Goal: Information Seeking & Learning: Learn about a topic

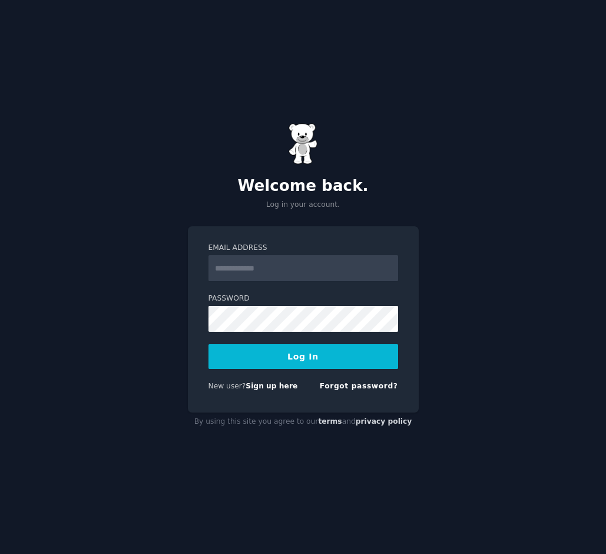
click at [309, 262] on input "Email Address" at bounding box center [304, 268] width 190 height 26
paste input "**********"
type input "**********"
click at [296, 356] on button "Log In" at bounding box center [304, 356] width 190 height 25
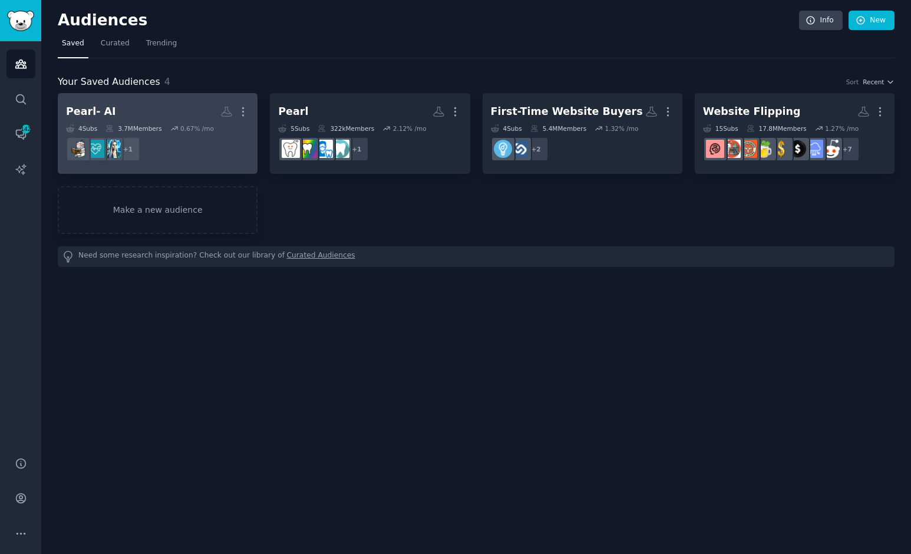
click at [178, 112] on h2 "Pearl- AI More" at bounding box center [157, 111] width 183 height 21
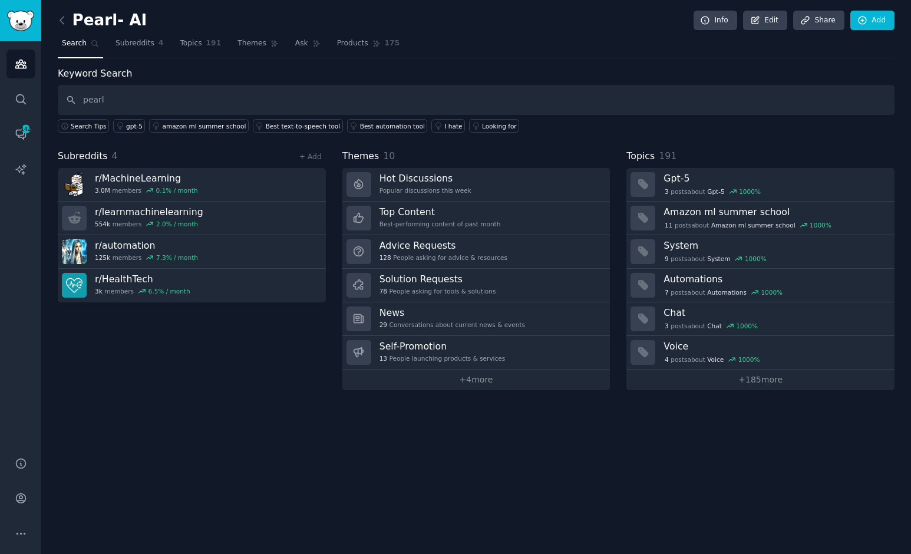
type input "pearl"
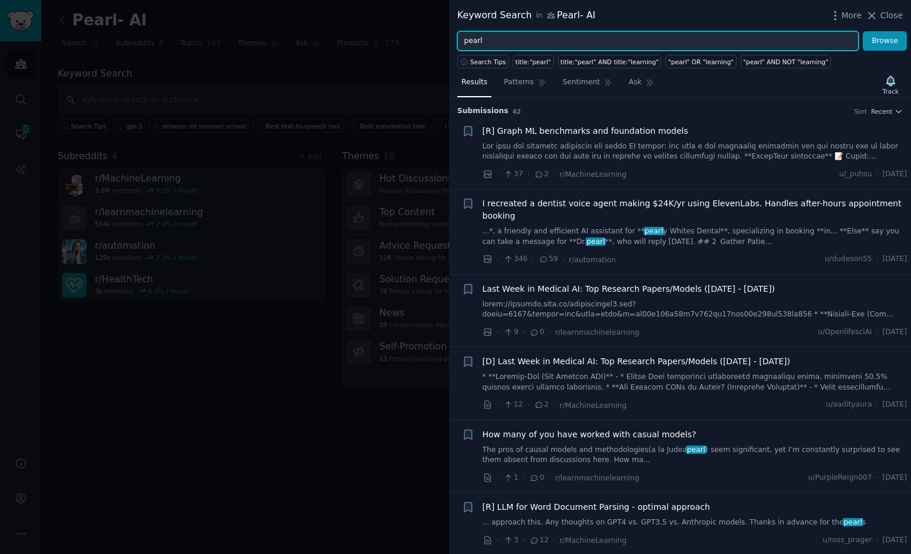
click at [502, 39] on input "pearl" at bounding box center [657, 41] width 401 height 20
click at [605, 31] on button "Browse" at bounding box center [884, 41] width 44 height 20
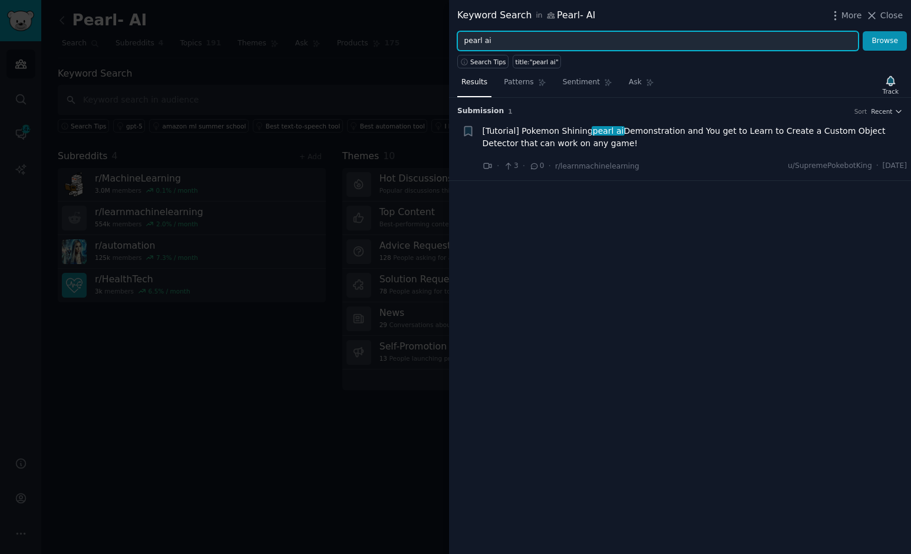
click at [512, 40] on input "pearl ai" at bounding box center [657, 41] width 401 height 20
click at [605, 31] on button "Browse" at bounding box center [884, 41] width 44 height 20
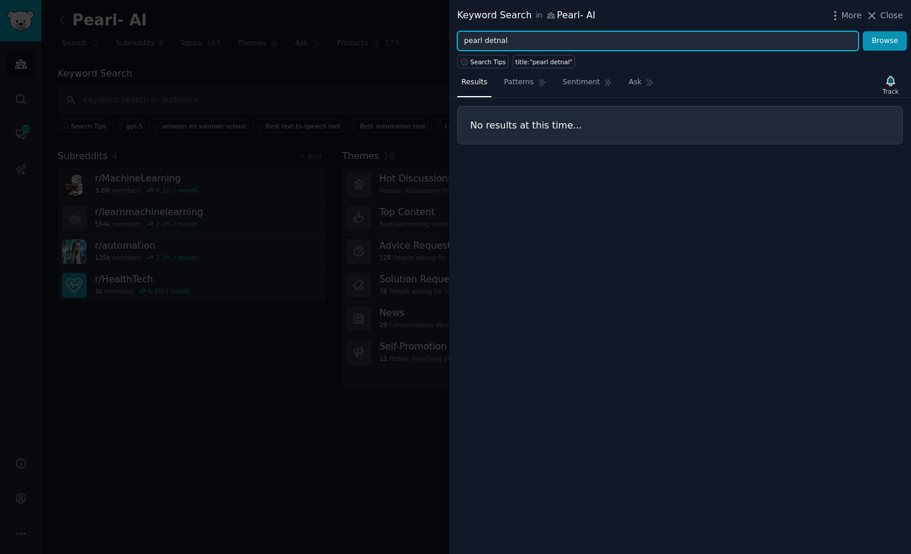
click at [496, 42] on input "pearl detnal" at bounding box center [657, 41] width 401 height 20
click at [605, 31] on button "Browse" at bounding box center [884, 41] width 44 height 20
click at [517, 42] on input "pearl dental" at bounding box center [657, 41] width 401 height 20
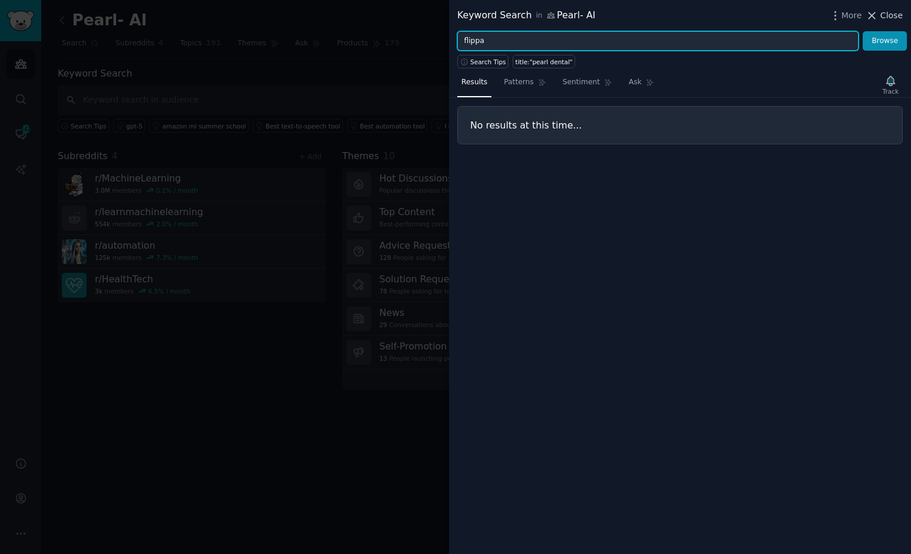
type input "flippa"
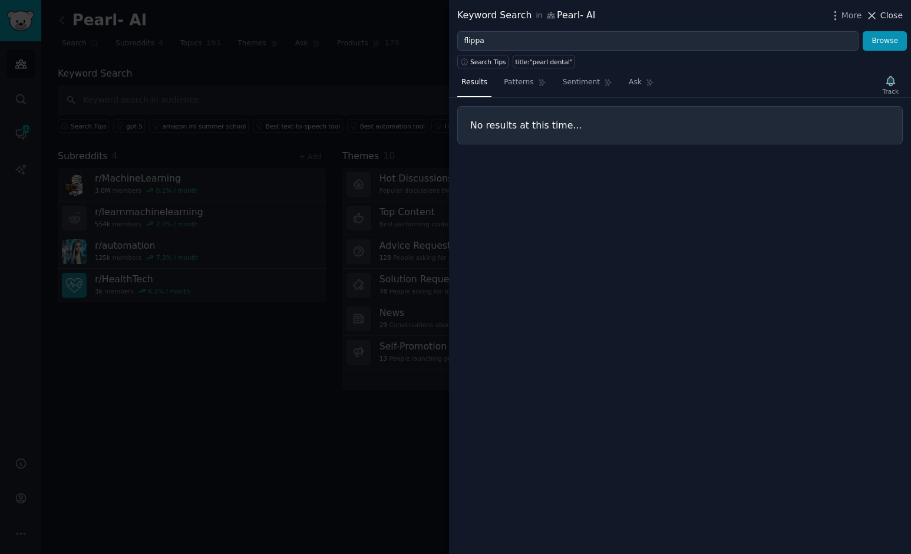
click at [605, 18] on span "Close" at bounding box center [891, 15] width 22 height 12
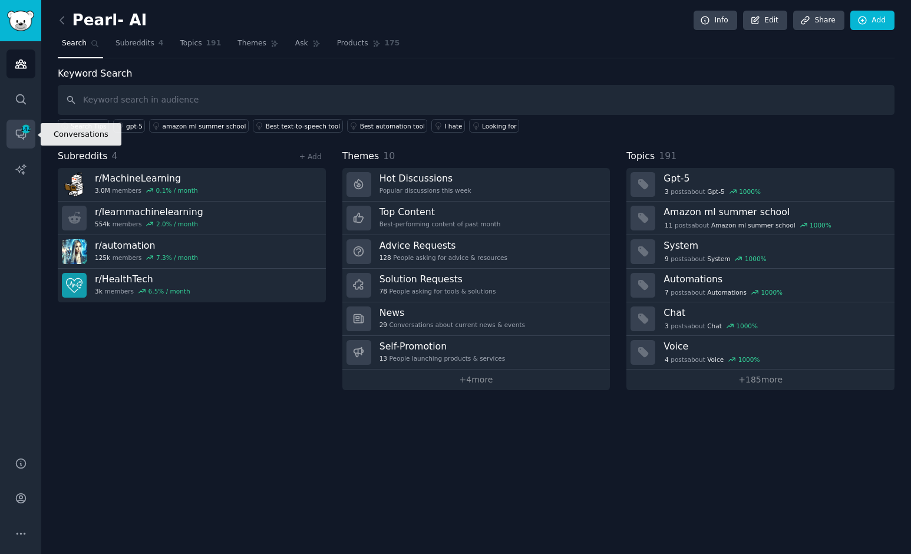
click at [20, 134] on icon "Sidebar" at bounding box center [21, 134] width 12 height 12
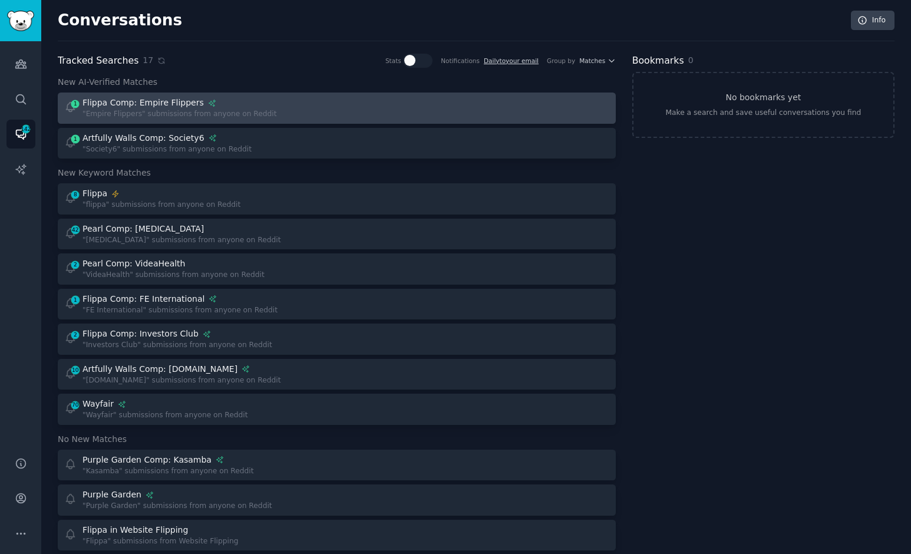
click at [353, 108] on div at bounding box center [477, 108] width 264 height 23
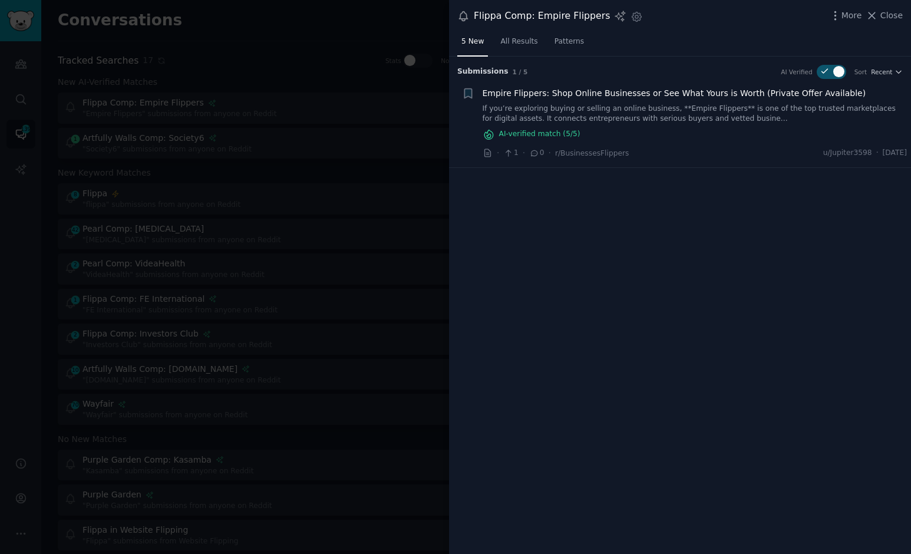
click at [605, 104] on link "If you’re exploring buying or selling an online business, **Empire Flippers** i…" at bounding box center [694, 114] width 425 height 21
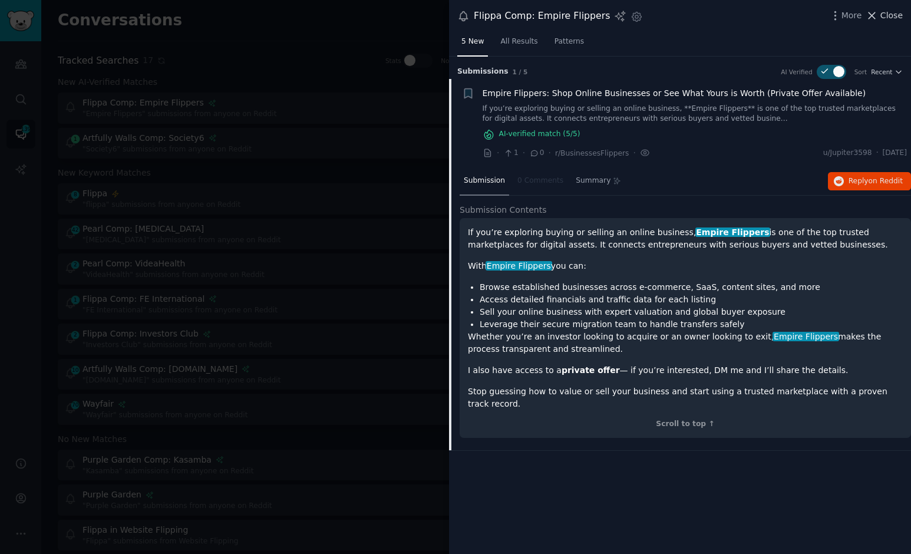
click at [605, 16] on span "Close" at bounding box center [891, 15] width 22 height 12
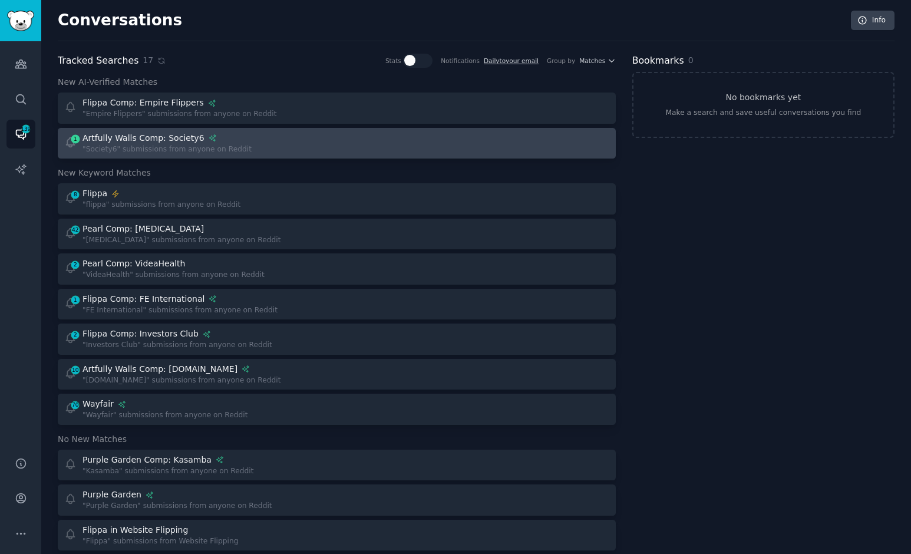
click at [357, 142] on div at bounding box center [477, 143] width 264 height 23
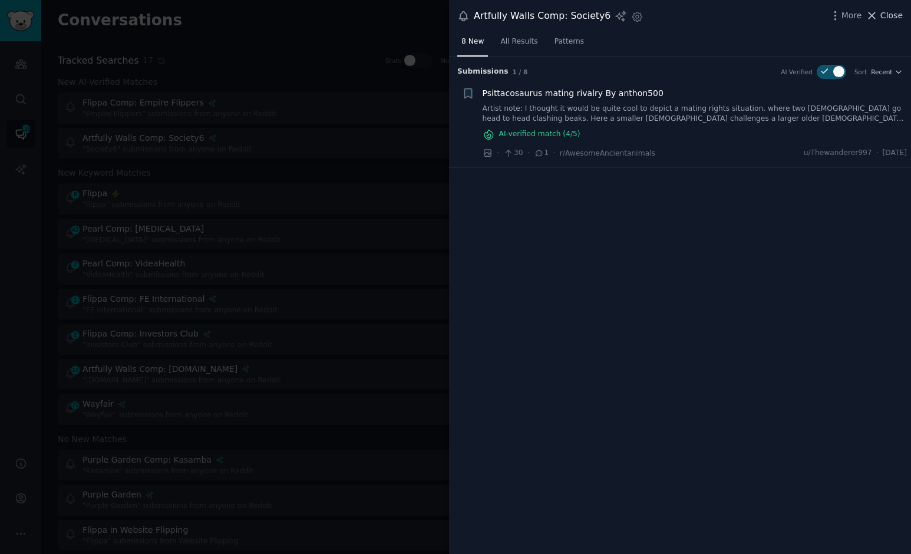
click at [605, 15] on span "Close" at bounding box center [891, 15] width 22 height 12
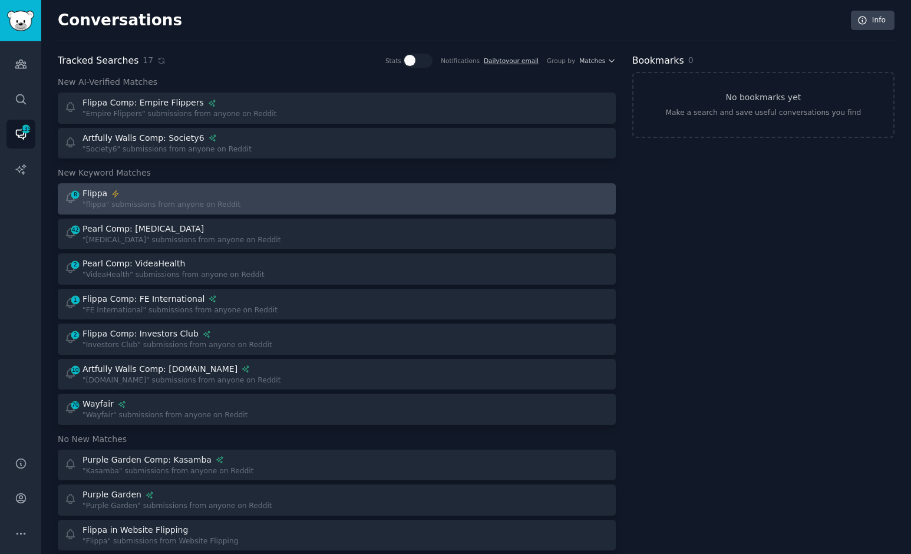
click at [201, 194] on div "Flippa" at bounding box center [161, 193] width 158 height 12
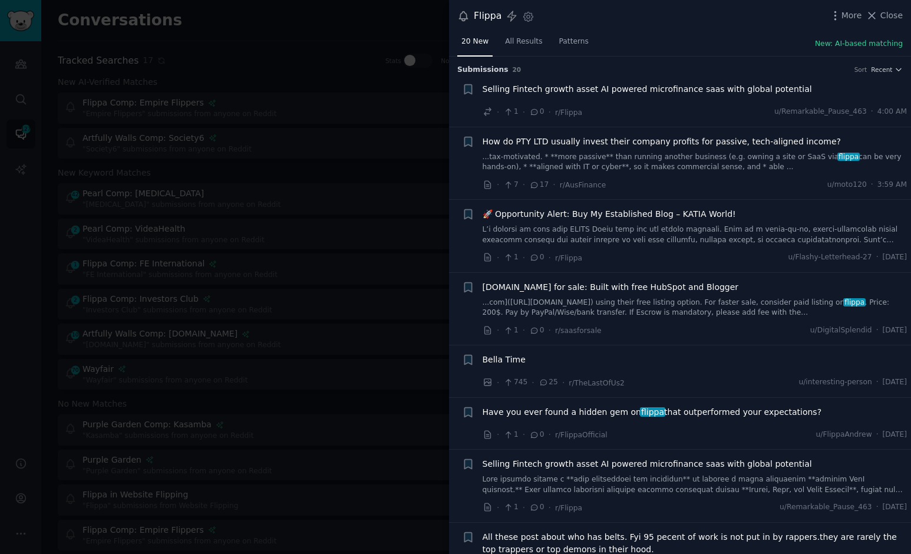
click at [605, 220] on div "🚀 Opportunity Alert: Buy My Established Blog – KATIA World!" at bounding box center [694, 214] width 425 height 12
click at [605, 160] on link "...tax-motivated. * **more passive** than running another business (e.g. owning…" at bounding box center [694, 162] width 425 height 21
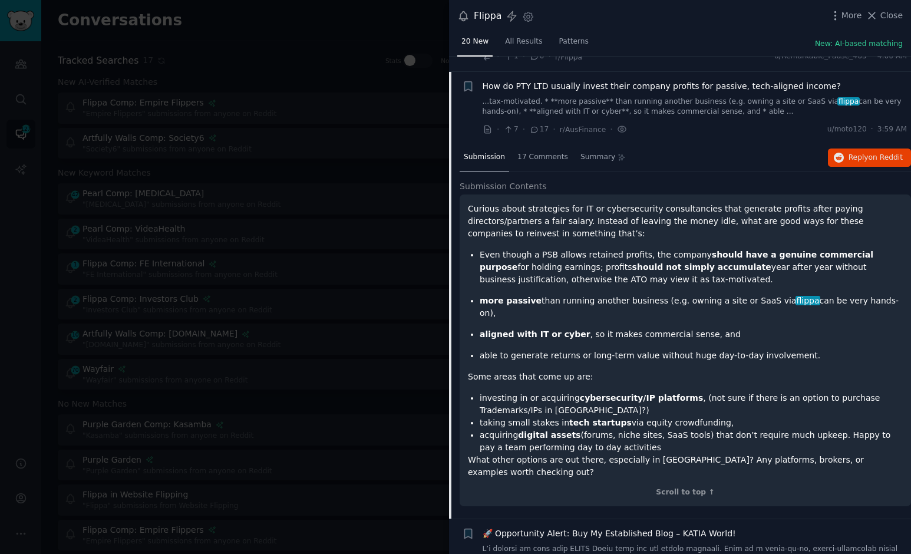
scroll to position [71, 0]
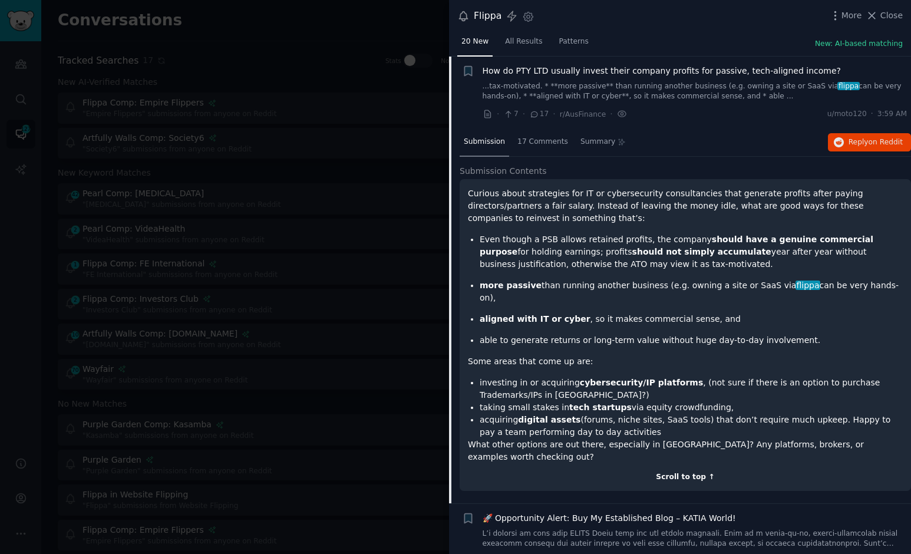
click at [605, 472] on div "Scroll to top ↑" at bounding box center [685, 477] width 435 height 11
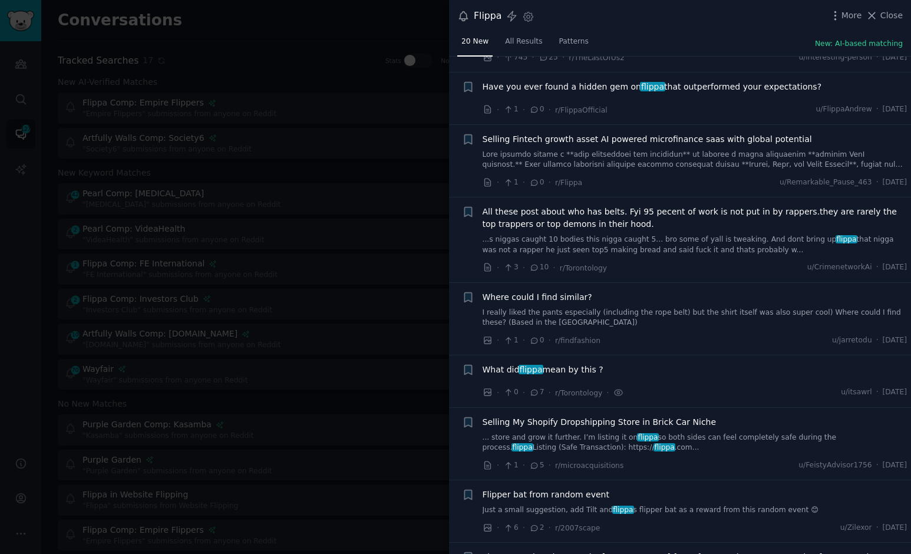
scroll to position [747, 0]
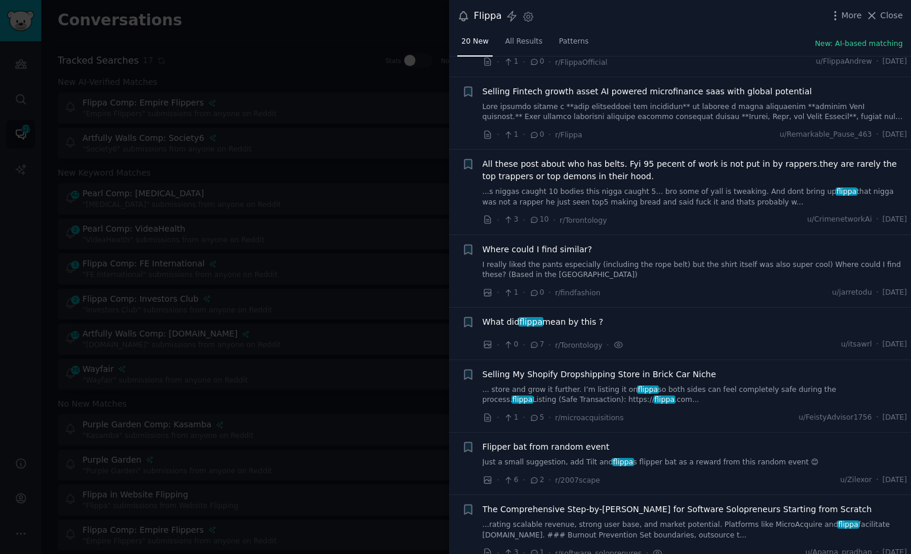
click at [605, 316] on div "What did flippa mean by this ?" at bounding box center [694, 322] width 425 height 12
click at [585, 316] on span "What did flippa mean by this ?" at bounding box center [542, 322] width 121 height 12
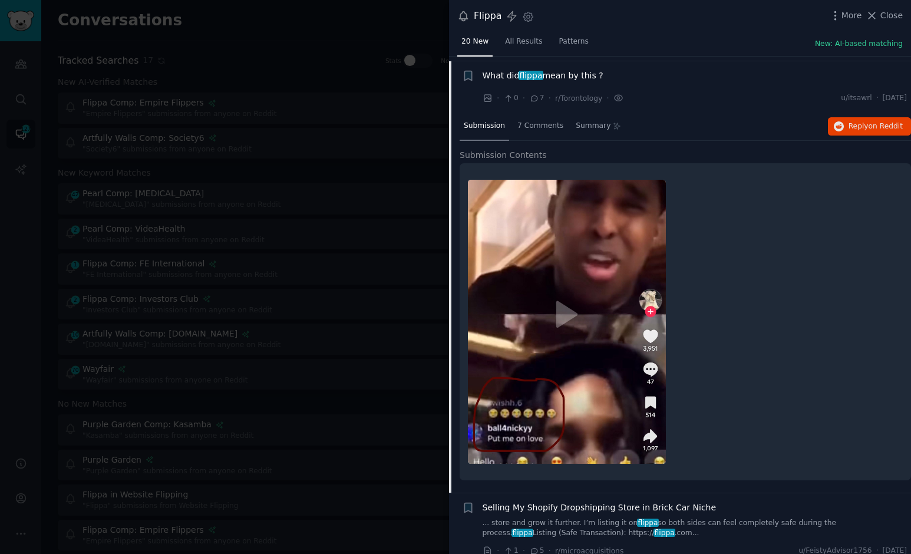
scroll to position [624, 0]
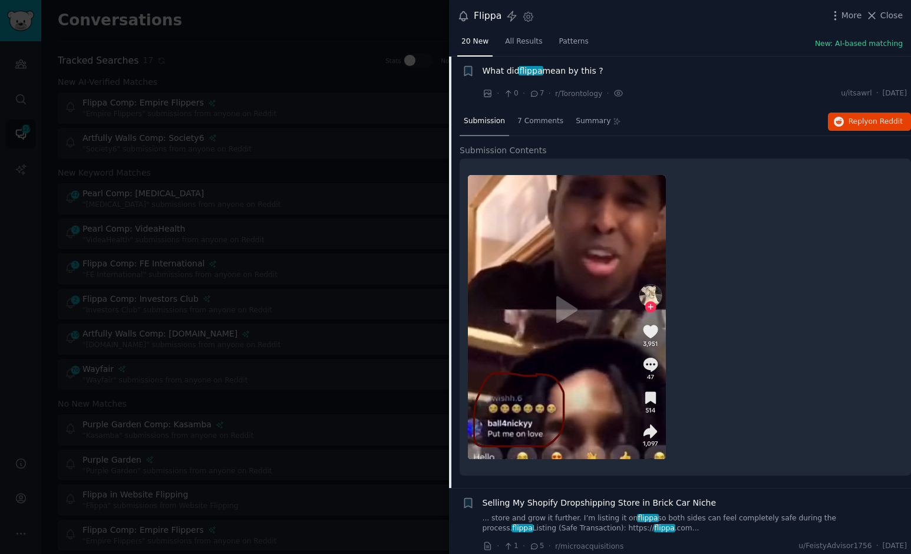
click at [598, 71] on span "What did flippa mean by this ?" at bounding box center [542, 71] width 121 height 12
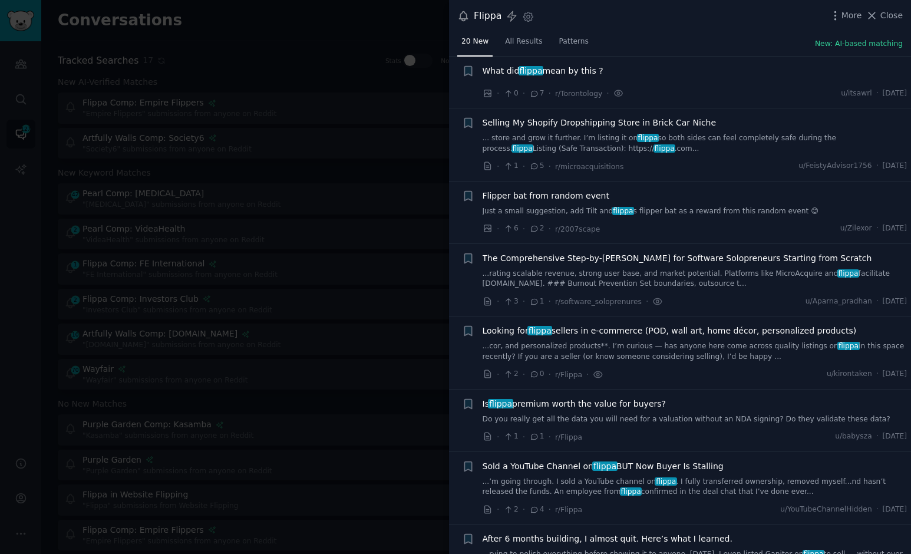
click at [575, 327] on span "Looking for flippa sellers in e-commerce (POD, wall art, home décor, personaliz…" at bounding box center [669, 331] width 374 height 12
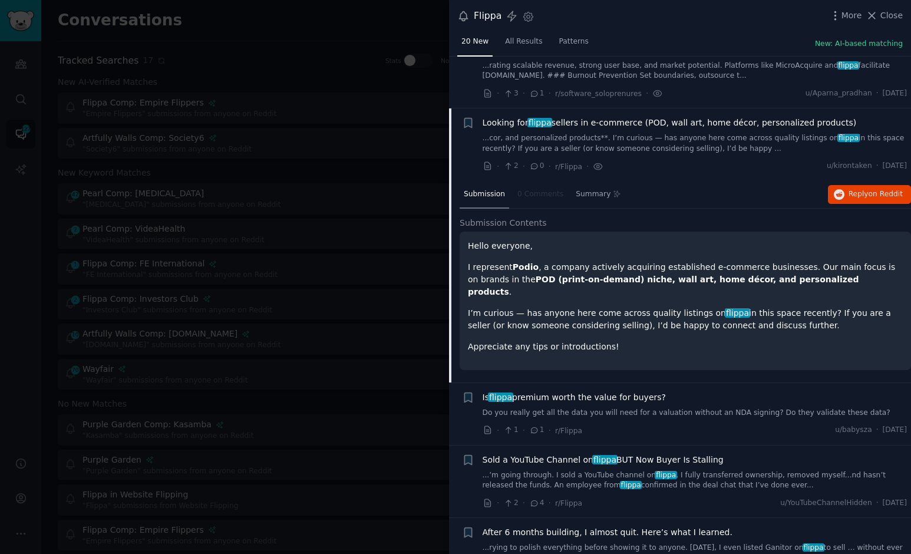
scroll to position [883, 0]
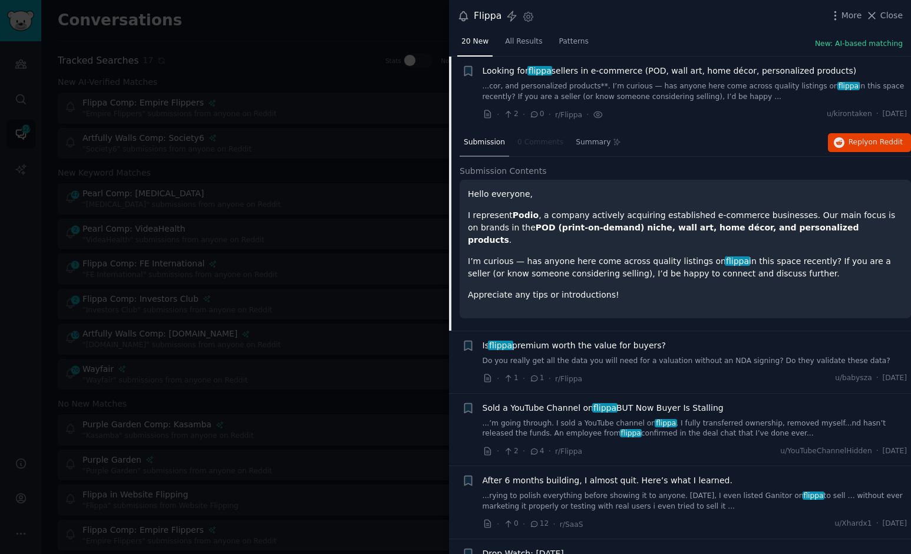
click at [605, 339] on span "Is flippa premium worth the value for buyers?" at bounding box center [573, 345] width 183 height 12
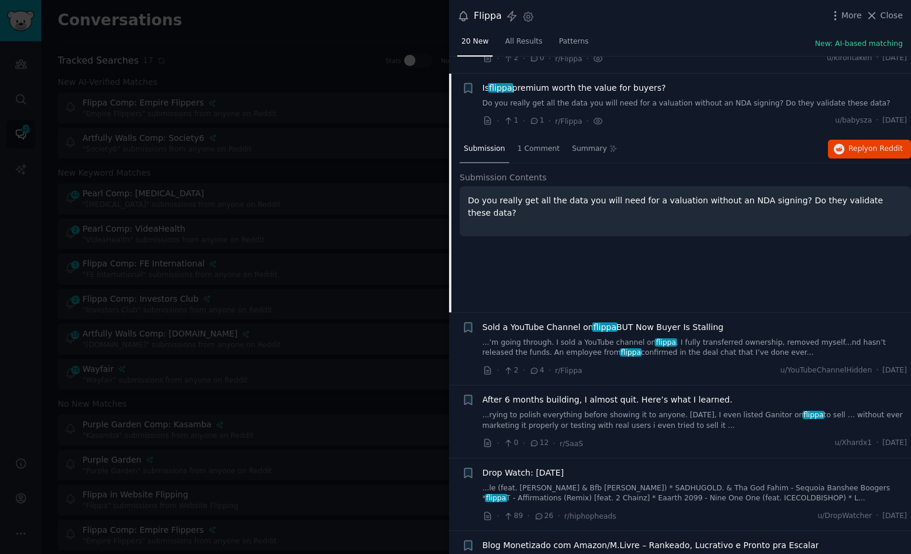
scroll to position [957, 0]
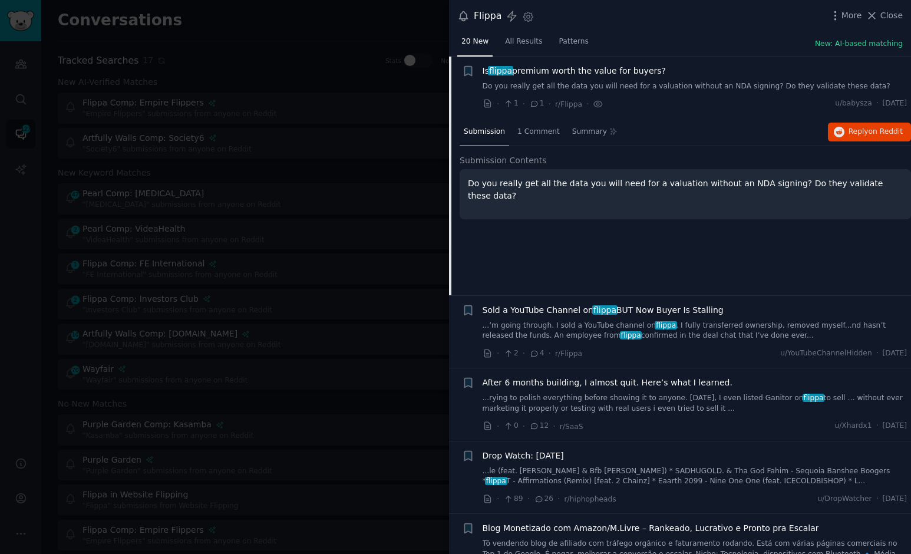
click at [605, 323] on link "...’m going through. I sold a YouTube channel on flippa . I fully transferred o…" at bounding box center [694, 330] width 425 height 21
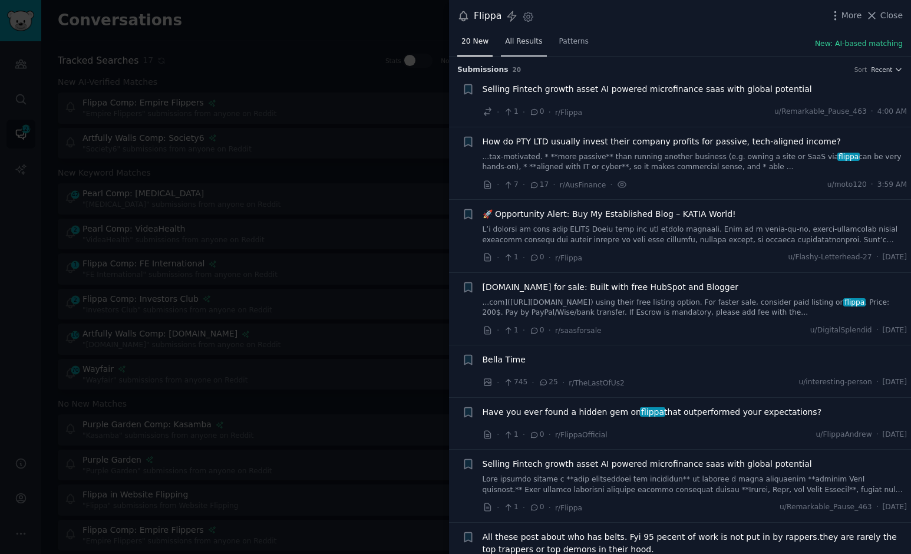
click at [524, 40] on span "All Results" at bounding box center [523, 42] width 37 height 11
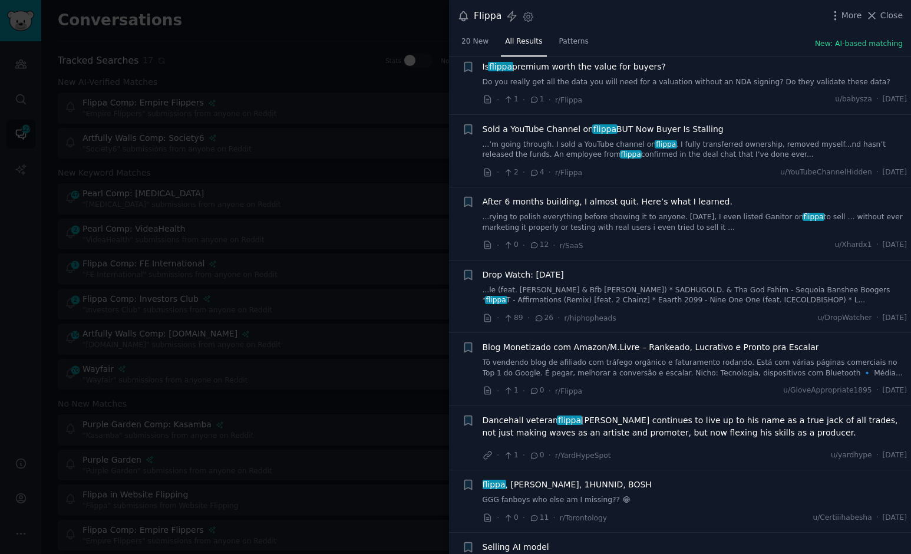
scroll to position [957, 0]
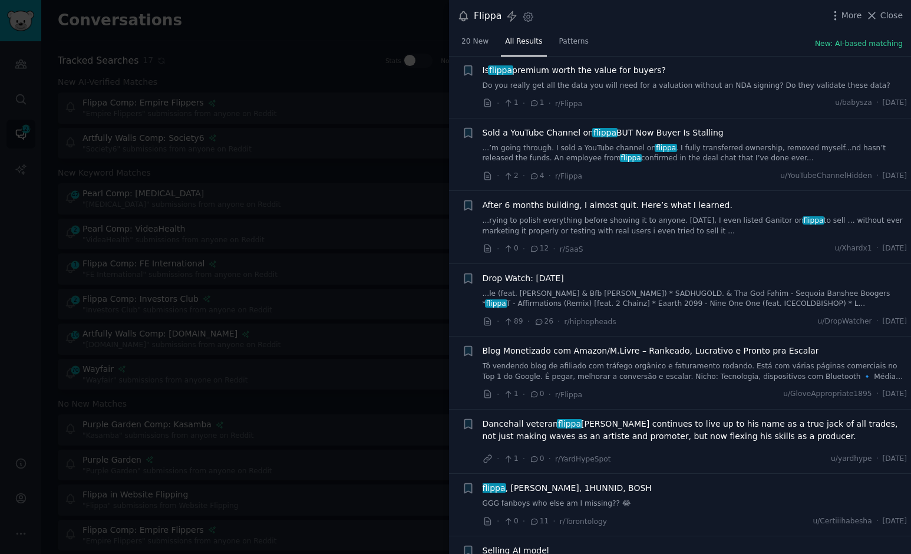
click at [605, 216] on link "...rying to polish everything before showing it to anyone. [DATE], I even liste…" at bounding box center [694, 226] width 425 height 21
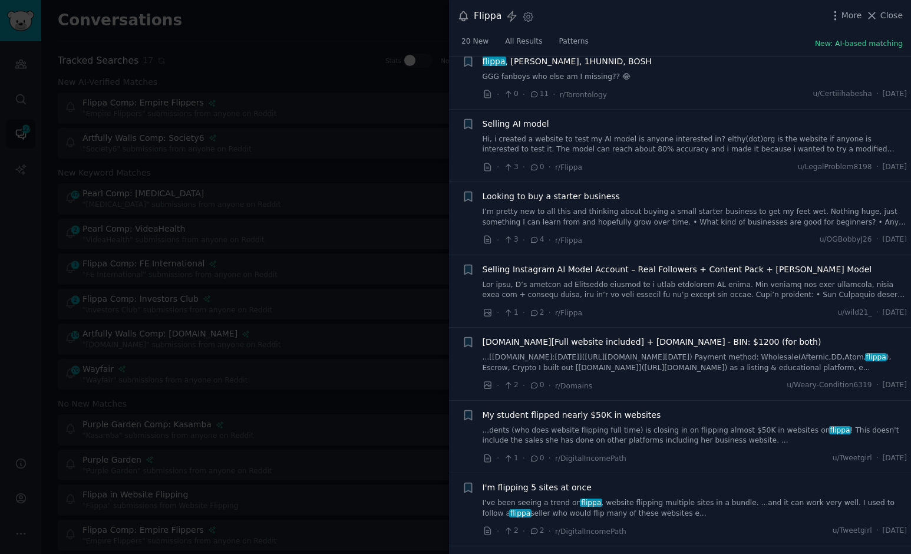
scroll to position [1854, 0]
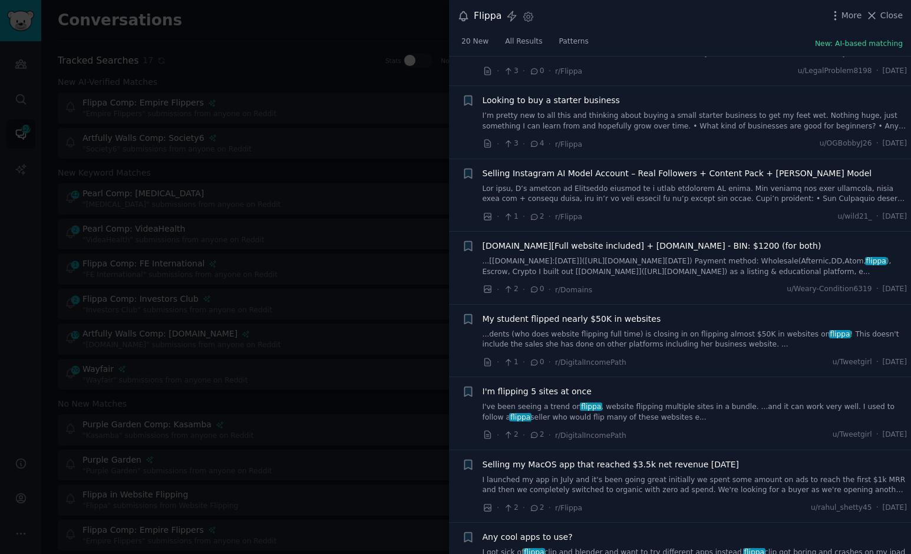
click at [605, 313] on div "My student flipped nearly $50K in websites ...dents (who does website flipping …" at bounding box center [694, 331] width 425 height 37
click at [605, 313] on div "My student flipped nearly $50K in websites" at bounding box center [694, 319] width 425 height 12
click at [605, 313] on span "My student flipped nearly $50K in websites" at bounding box center [571, 319] width 178 height 12
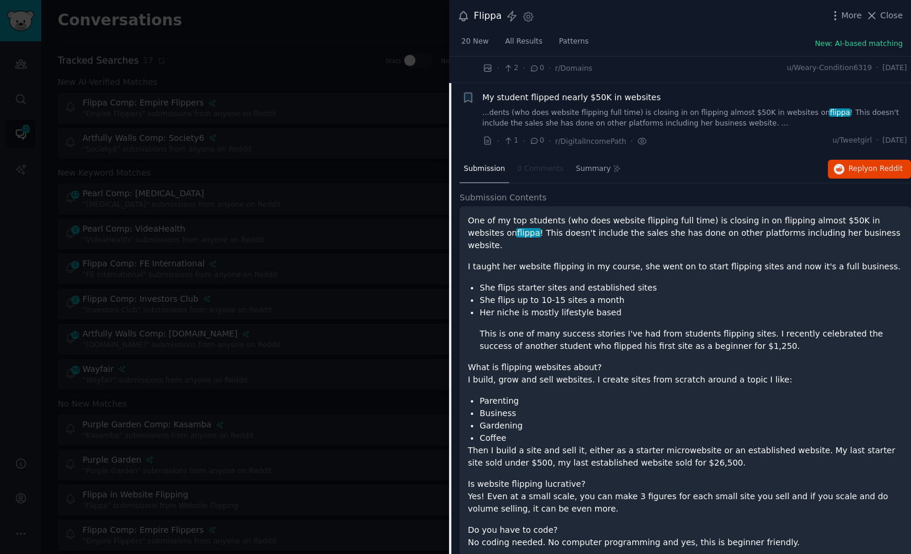
scroll to position [1610, 0]
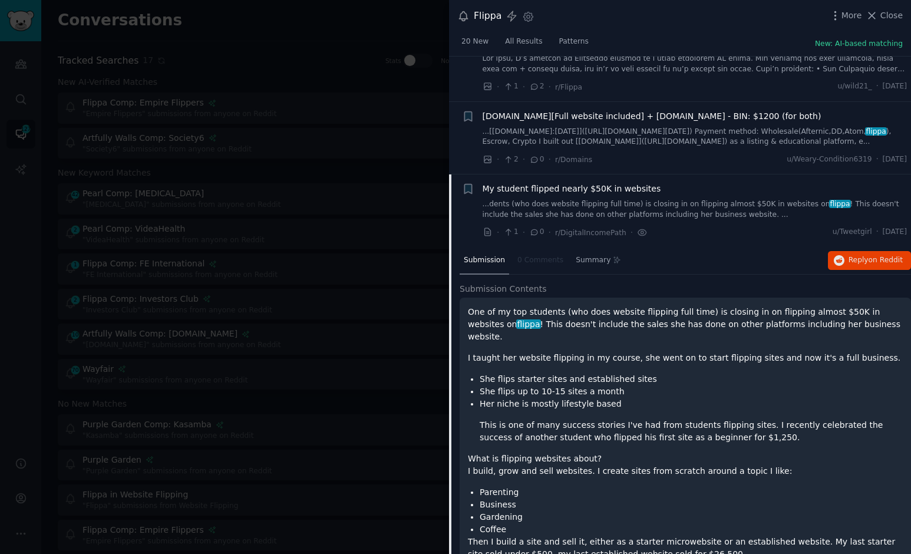
click at [544, 192] on span "My student flipped nearly $50K in websites" at bounding box center [571, 189] width 178 height 12
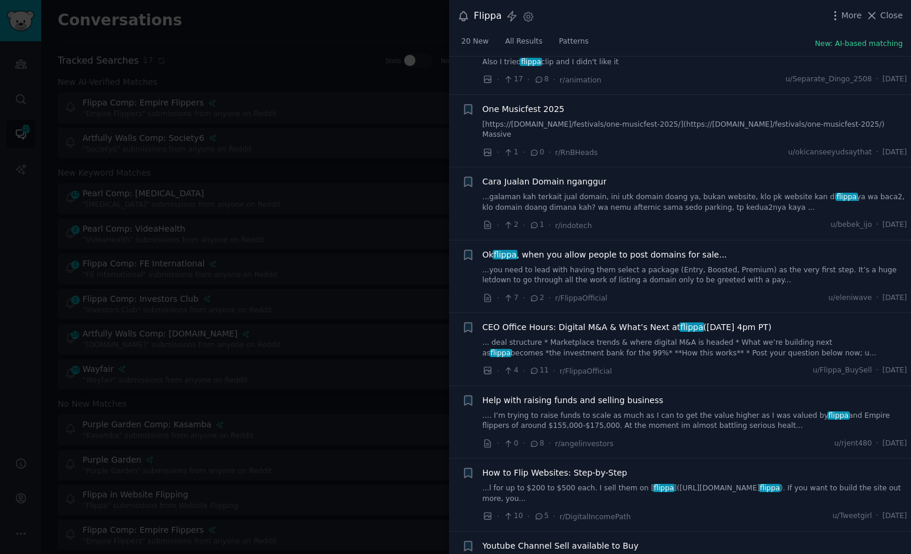
scroll to position [2295, 0]
click at [562, 470] on span "How to Flip Websites: Step-by-Step" at bounding box center [554, 472] width 145 height 12
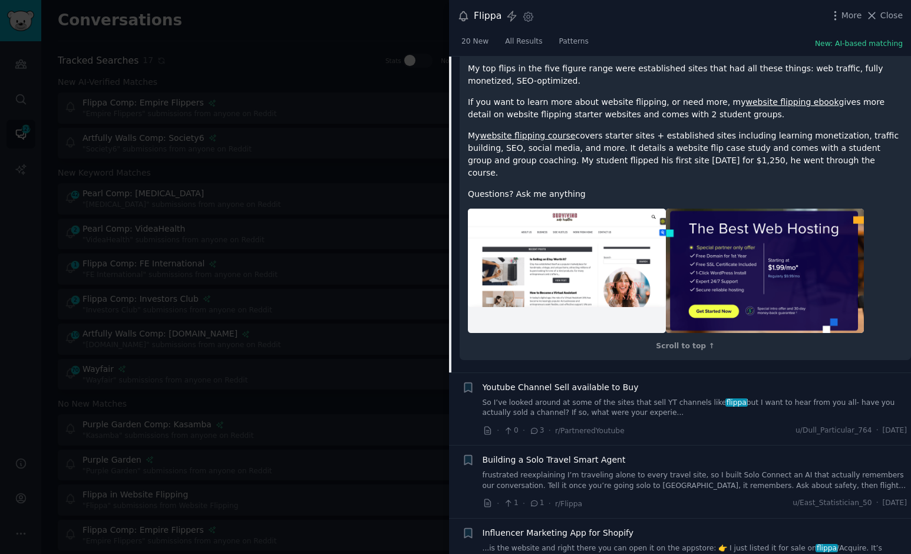
scroll to position [3761, 0]
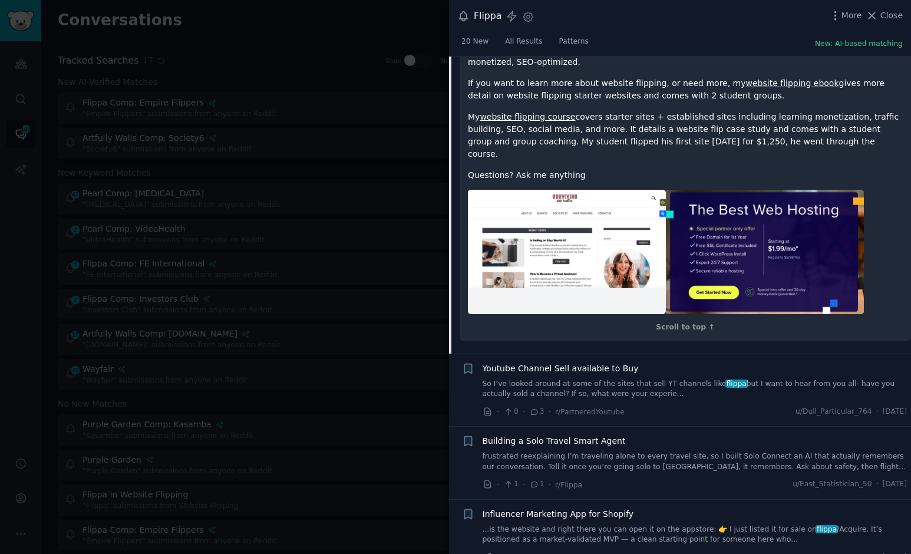
click at [605, 379] on link "So I’ve looked around at some of the sites that sell YT channels like flippa bu…" at bounding box center [694, 389] width 425 height 21
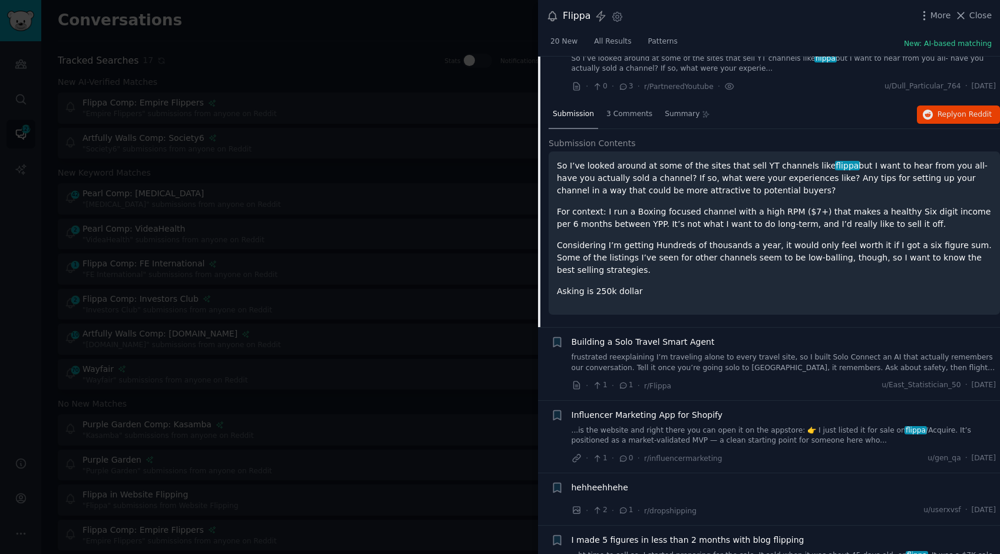
scroll to position [2804, 0]
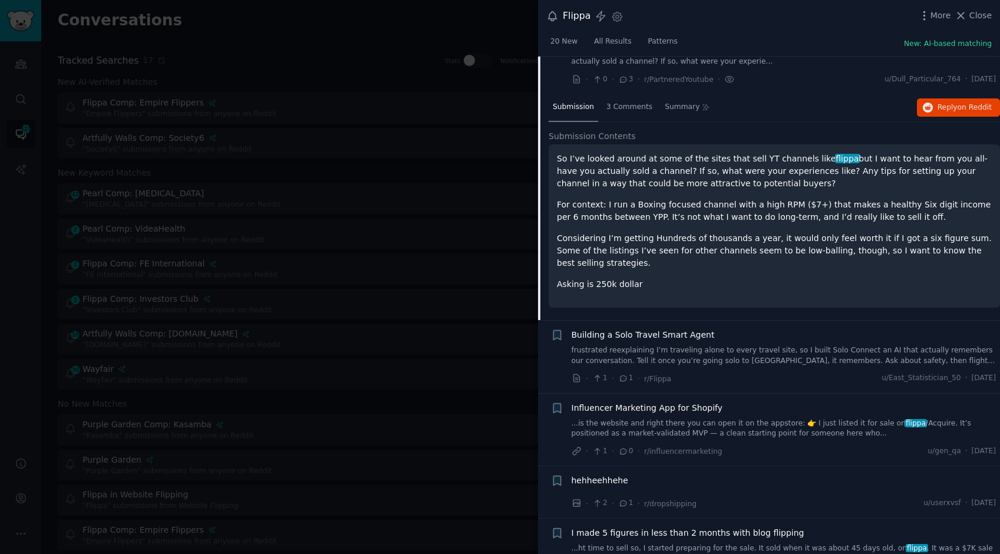
click at [605, 419] on link "...is the website and right there you can open it on the appstore: 👉 I just lis…" at bounding box center [783, 428] width 425 height 21
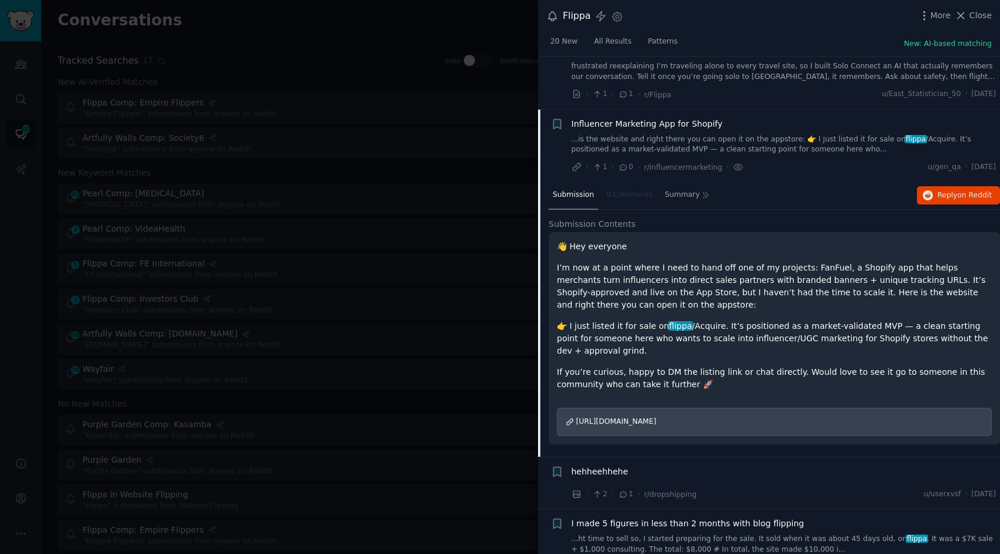
scroll to position [2915, 0]
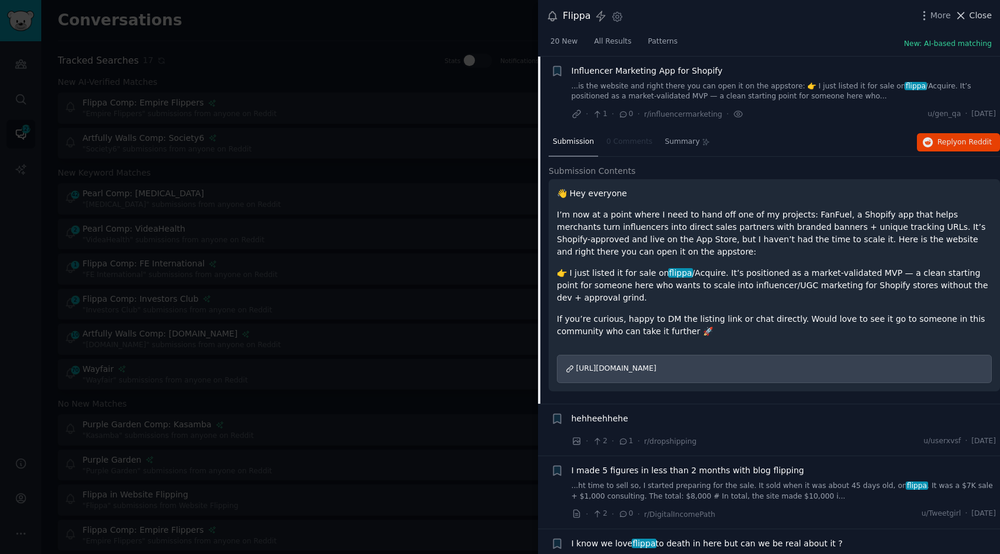
click at [605, 19] on span "Close" at bounding box center [980, 15] width 22 height 12
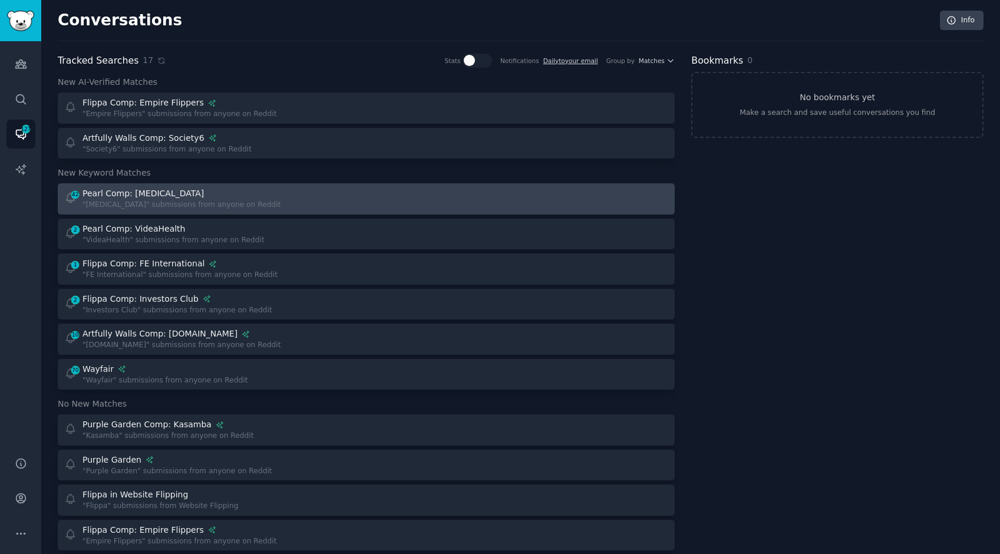
click at [166, 196] on div "Pearl Comp: [MEDICAL_DATA]" at bounding box center [181, 193] width 198 height 12
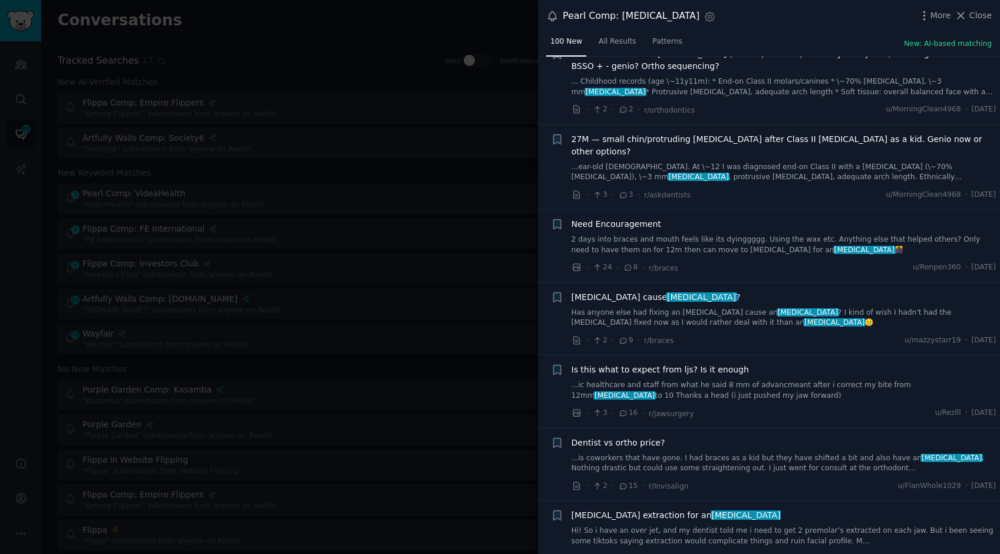
scroll to position [1156, 0]
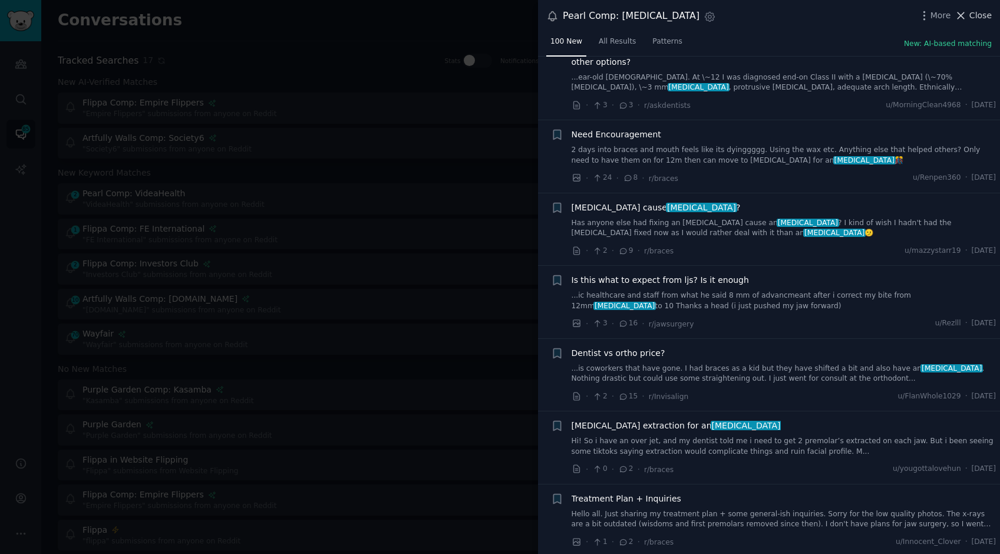
click at [605, 15] on span "Close" at bounding box center [980, 15] width 22 height 12
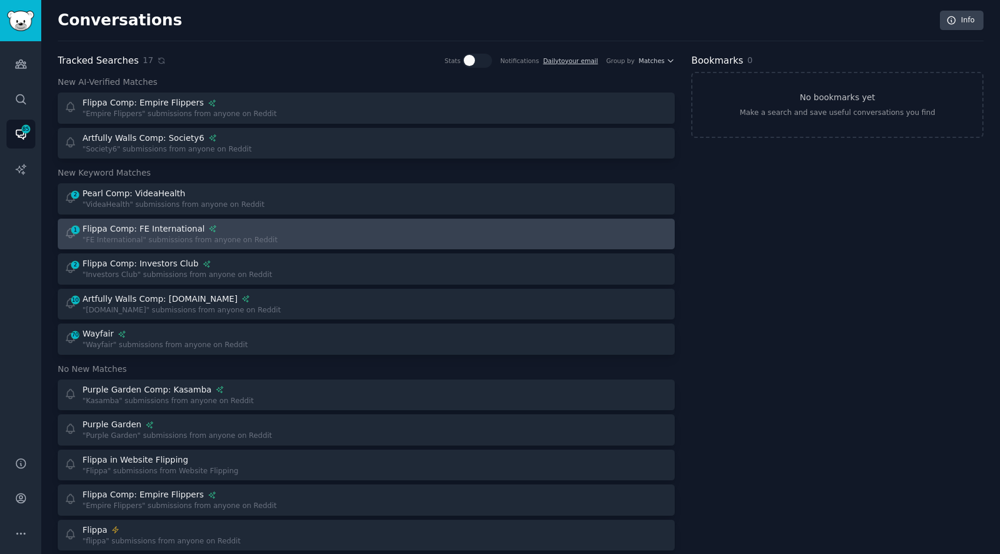
click at [131, 237] on div ""FE International" submissions from anyone on Reddit" at bounding box center [179, 240] width 195 height 11
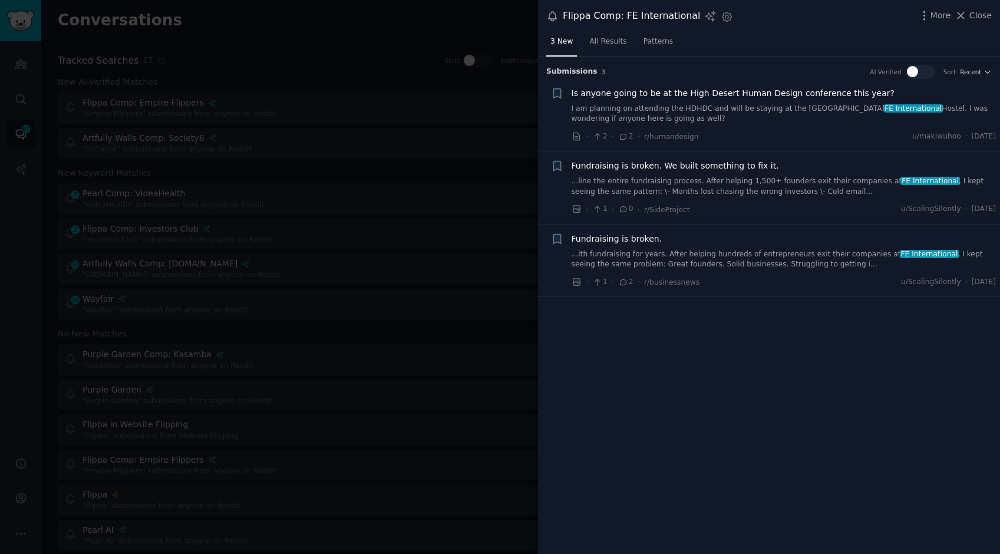
click at [605, 167] on span "Fundraising is broken. We built something to fix it." at bounding box center [674, 166] width 207 height 12
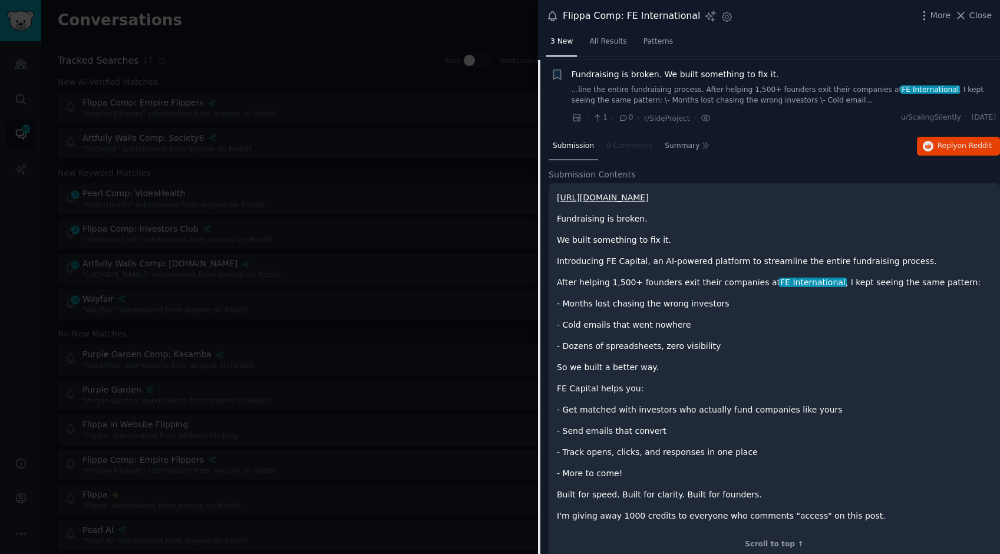
scroll to position [95, 0]
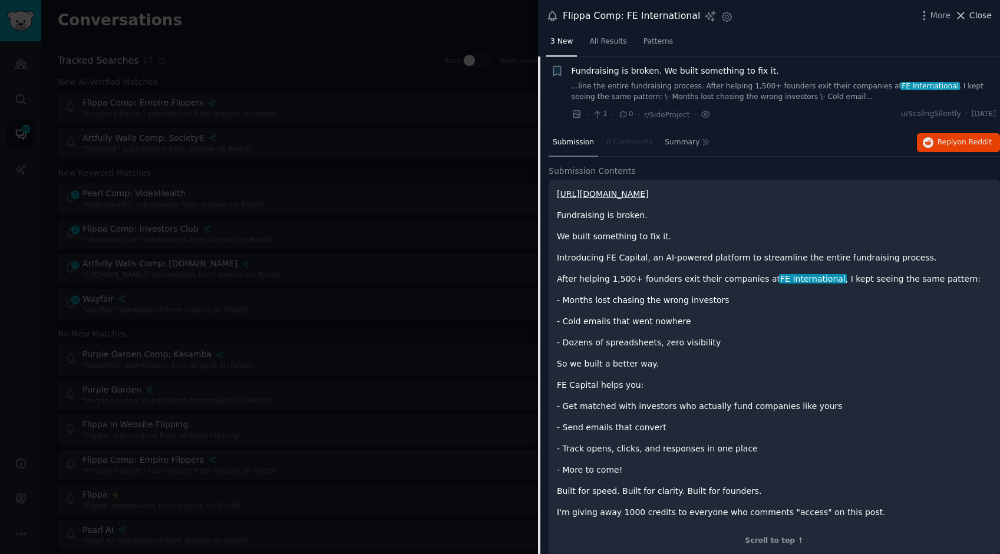
click at [605, 13] on span "Close" at bounding box center [980, 15] width 22 height 12
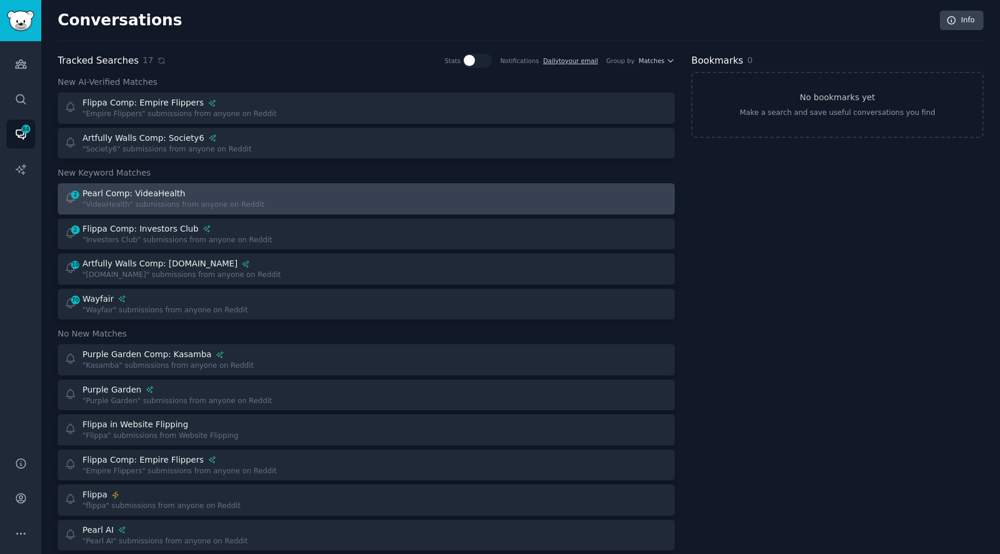
click at [193, 200] on div ""VideaHealth" submissions from anyone on Reddit" at bounding box center [173, 205] width 182 height 11
